Goal: Task Accomplishment & Management: Use online tool/utility

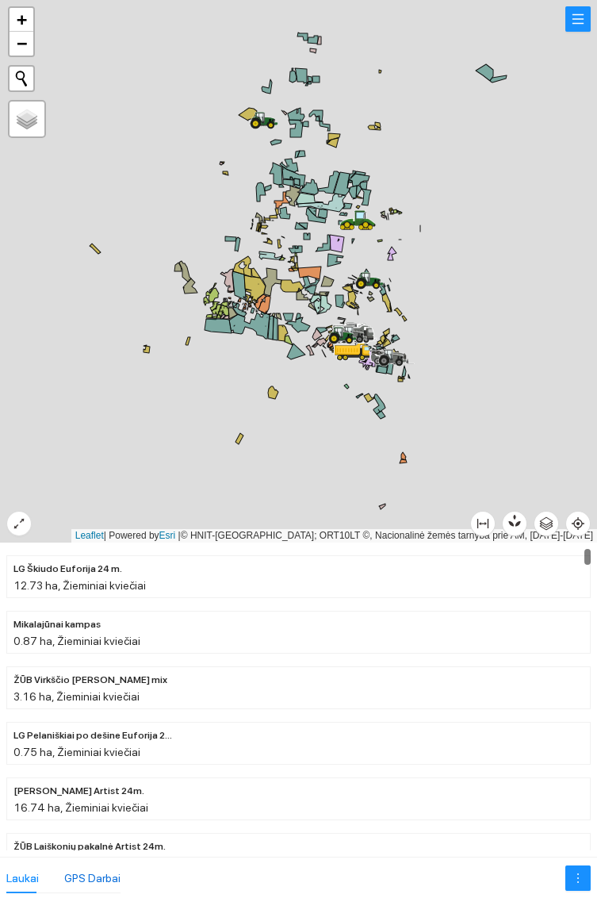
click at [110, 884] on div "GPS Darbai" at bounding box center [92, 877] width 56 height 17
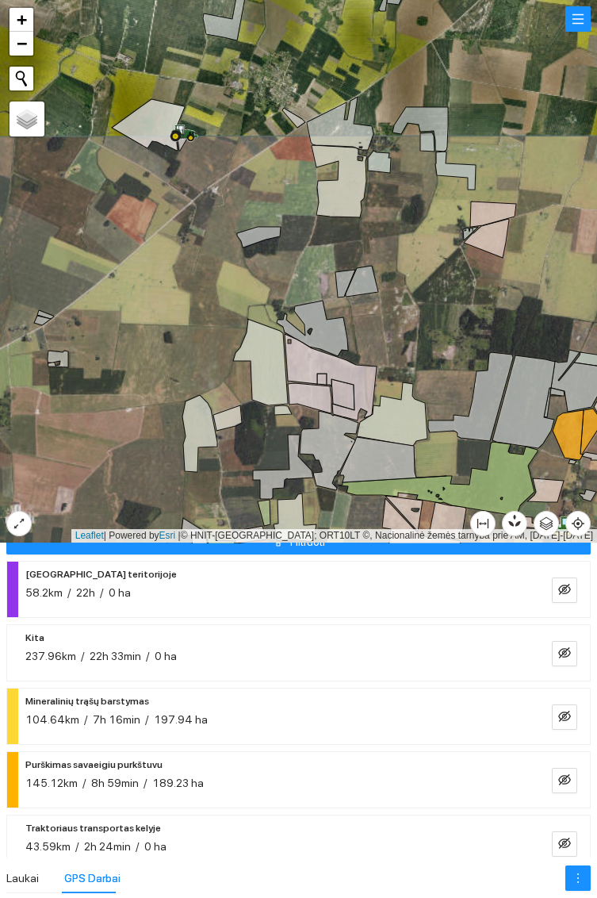
scroll to position [31, 0]
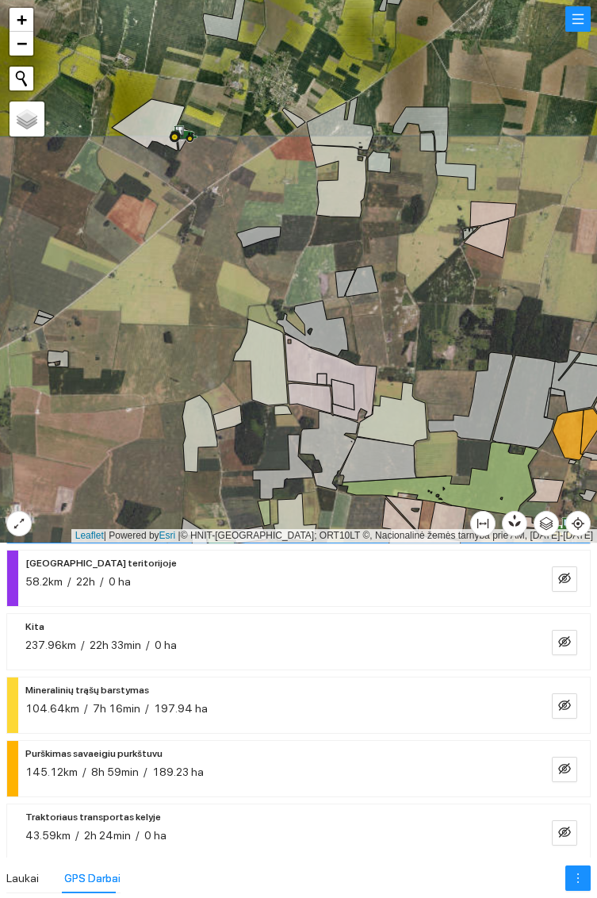
click at [585, 702] on li at bounding box center [555, 705] width 70 height 25
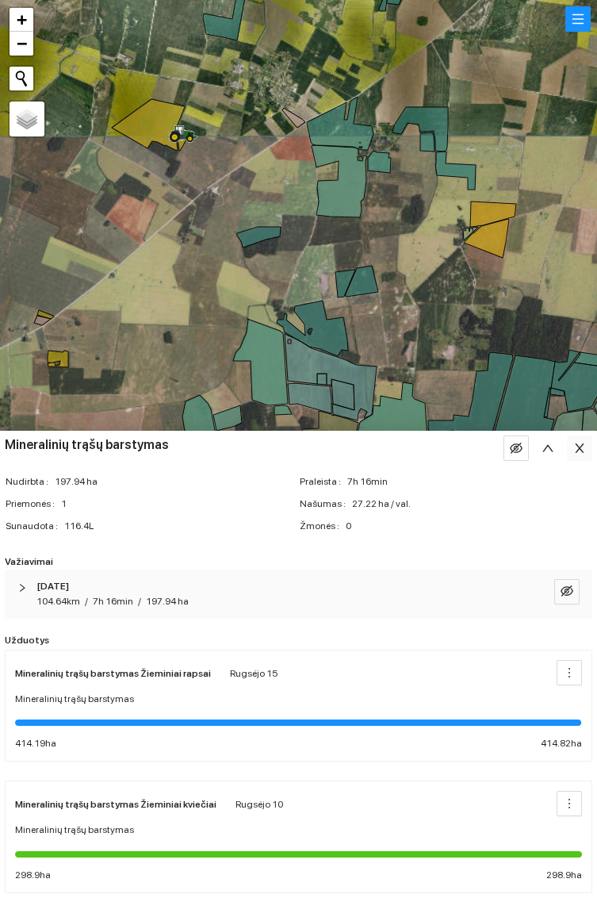
click at [577, 447] on icon "close" at bounding box center [580, 448] width 13 height 13
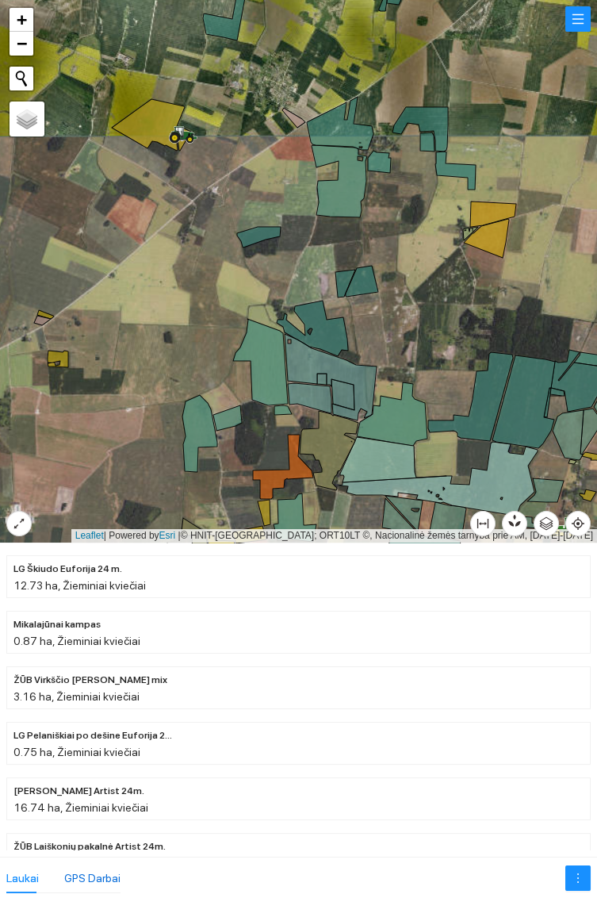
click at [92, 881] on div "GPS Darbai" at bounding box center [92, 877] width 56 height 17
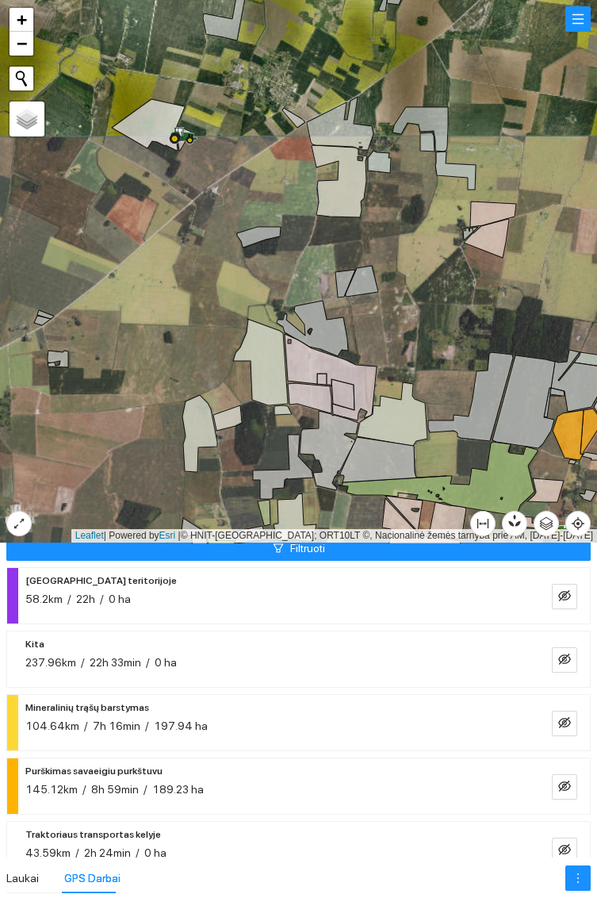
scroll to position [15, 0]
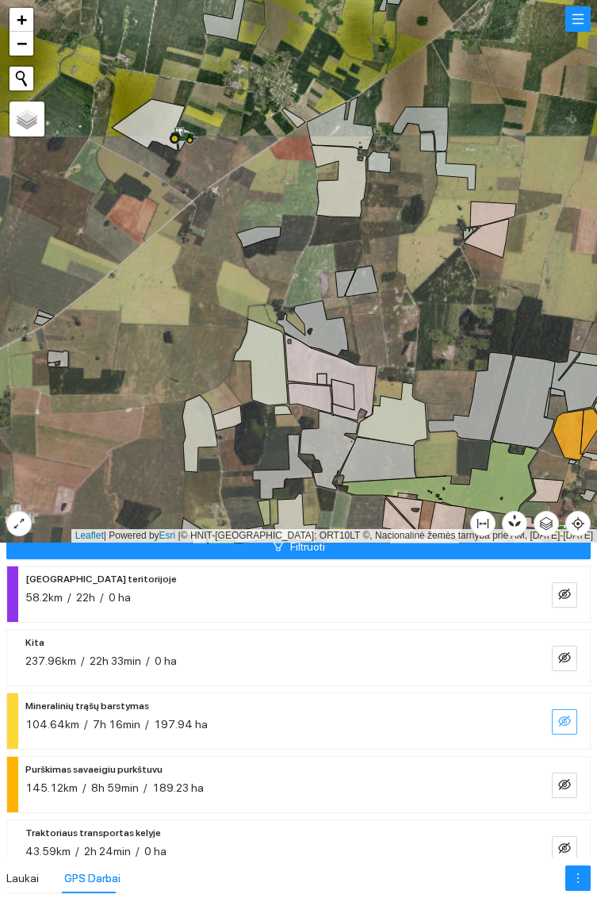
click at [565, 727] on span "eye-invisible" at bounding box center [564, 722] width 13 height 15
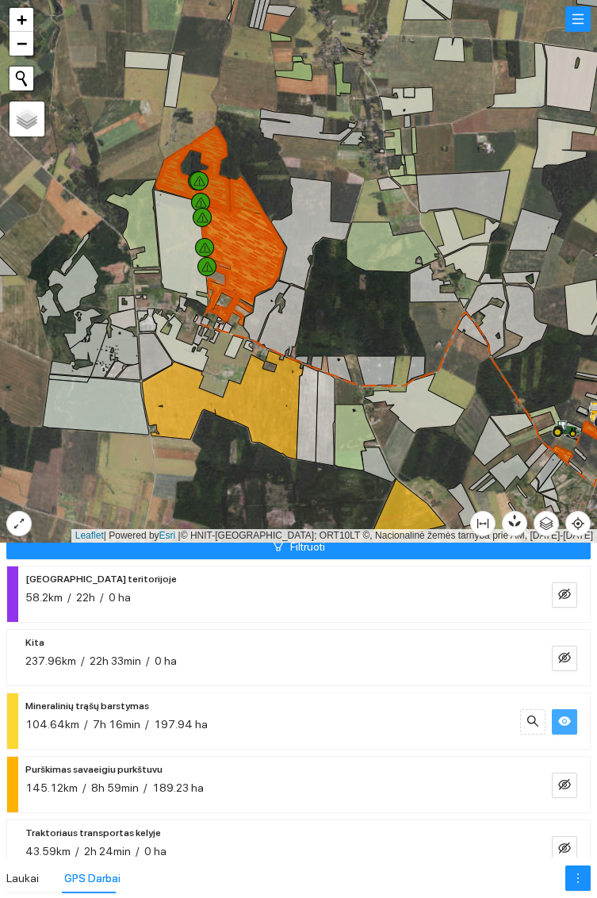
click at [566, 425] on icon at bounding box center [563, 426] width 8 height 10
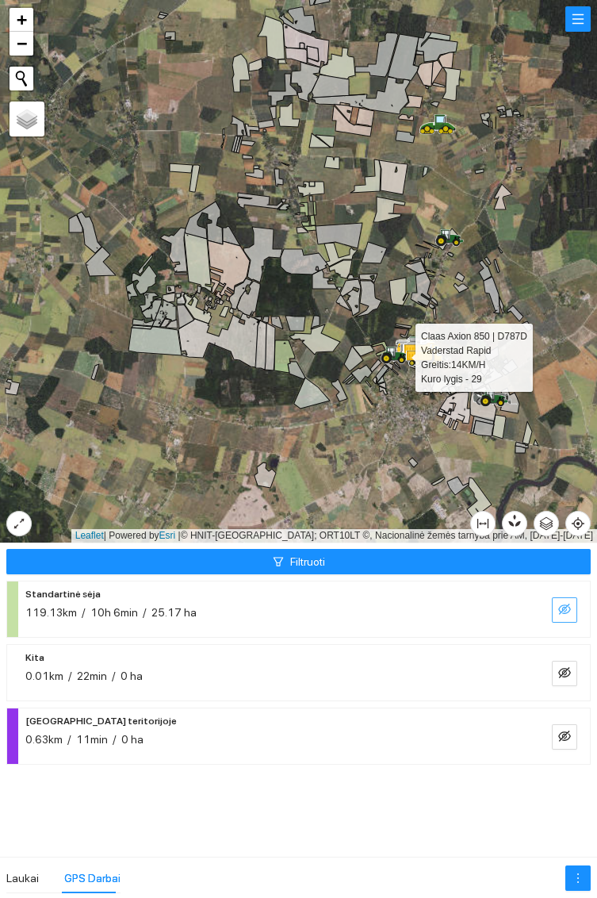
click at [560, 617] on span "eye-invisible" at bounding box center [564, 610] width 13 height 15
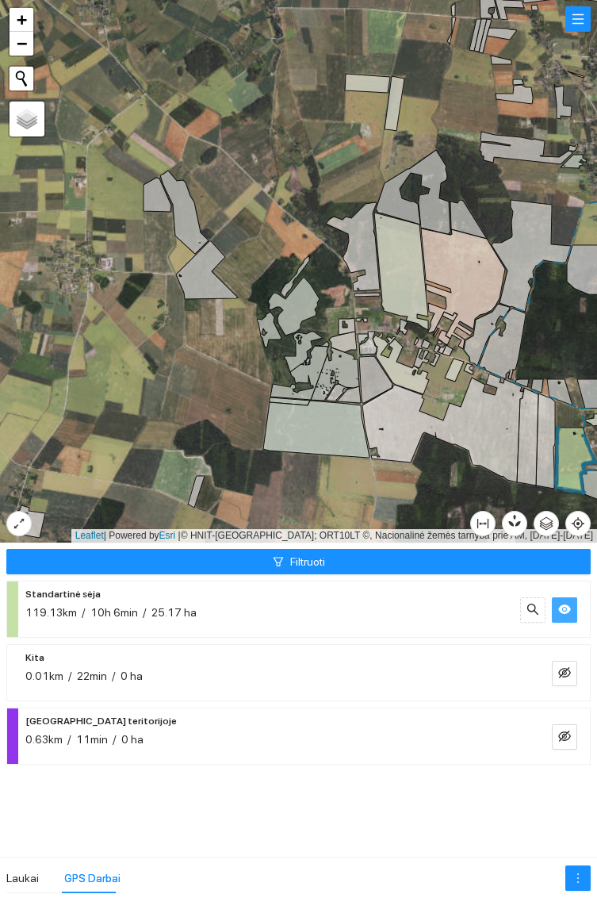
click at [571, 608] on button "button" at bounding box center [564, 609] width 25 height 25
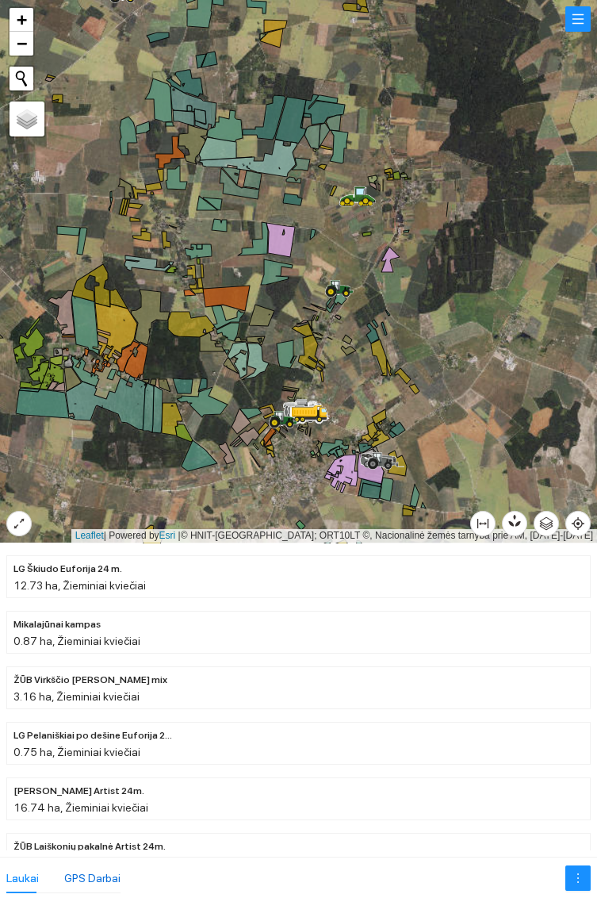
click at [101, 876] on div "GPS Darbai" at bounding box center [92, 877] width 56 height 17
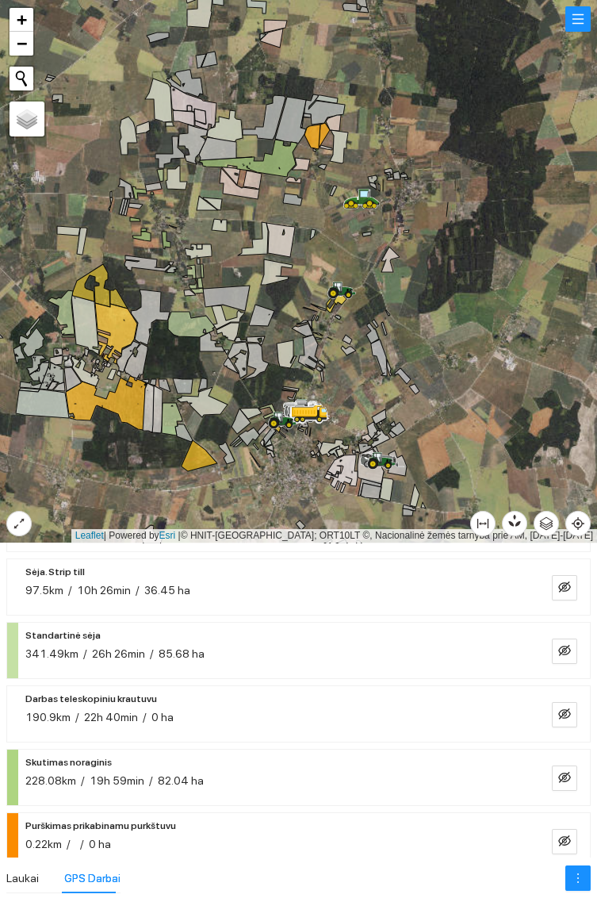
scroll to position [340, 0]
click at [569, 647] on icon "eye-invisible" at bounding box center [564, 650] width 13 height 11
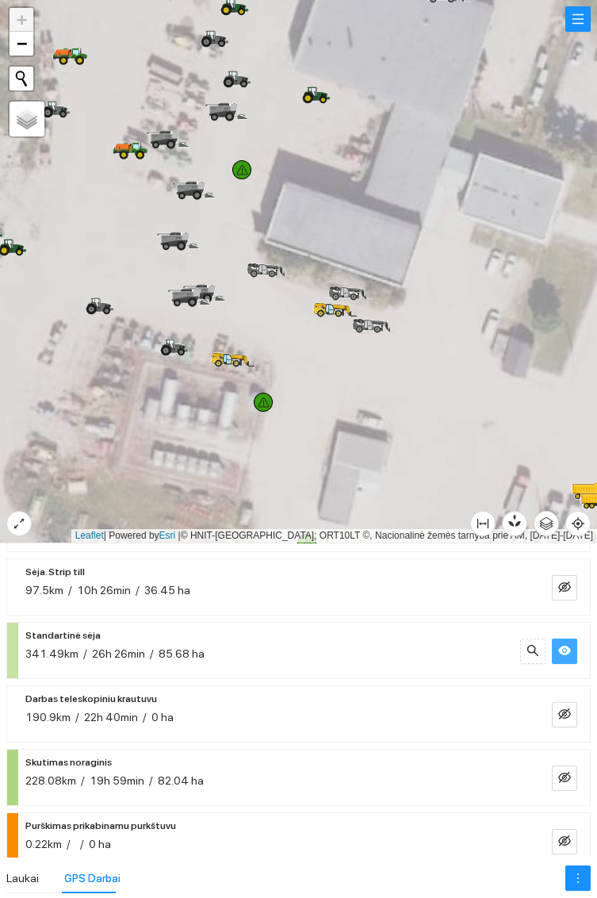
click at [318, 91] on icon at bounding box center [316, 94] width 29 height 17
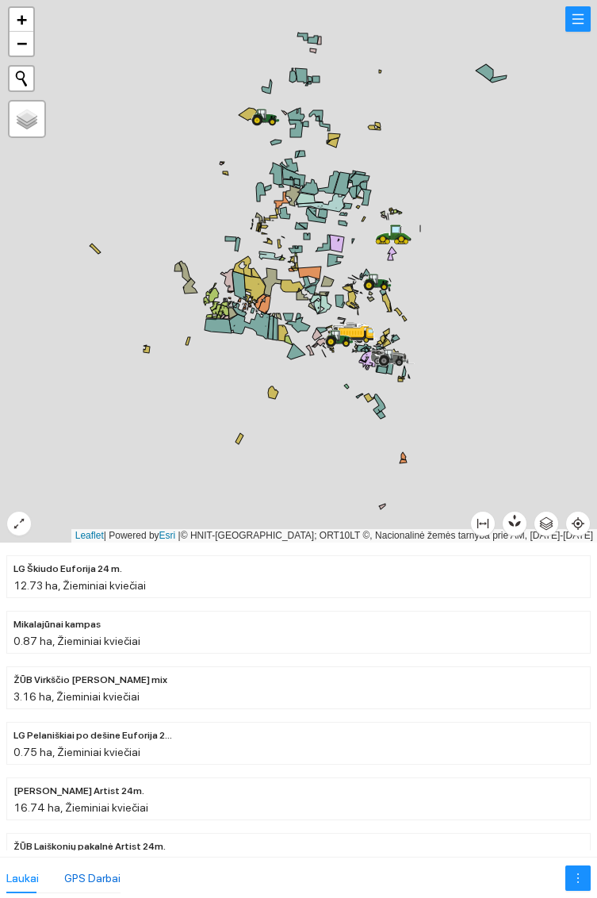
click at [106, 884] on div "GPS Darbai" at bounding box center [92, 877] width 56 height 17
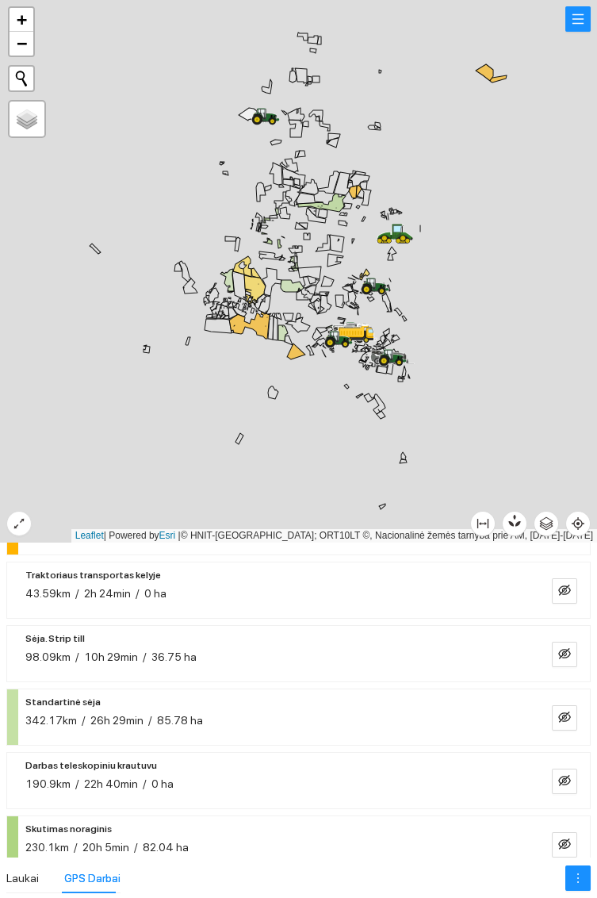
scroll to position [271, 0]
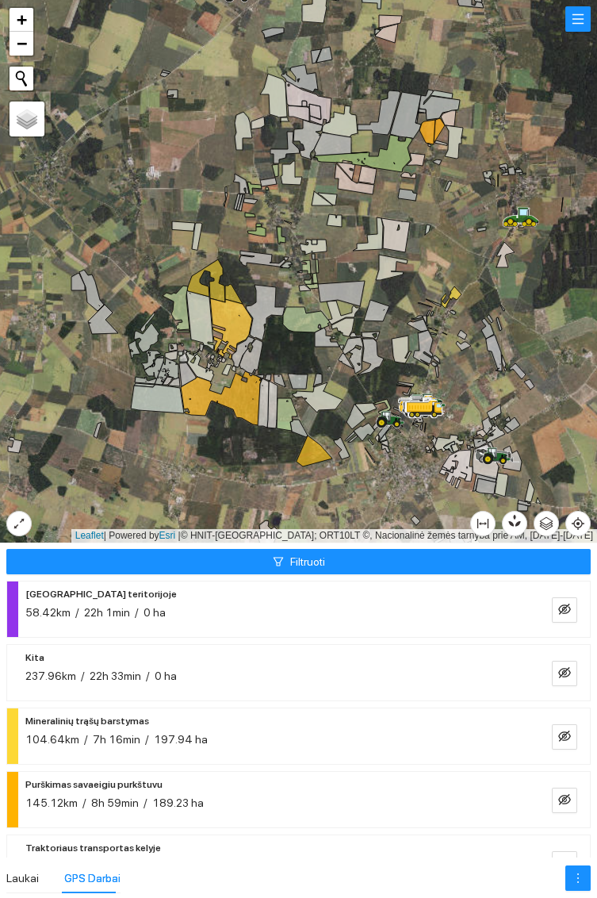
scroll to position [271, 0]
